Goal: Information Seeking & Learning: Learn about a topic

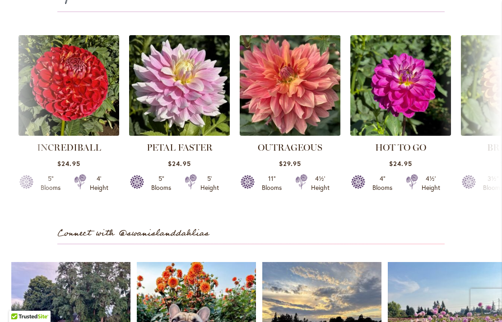
scroll to position [2419, 0]
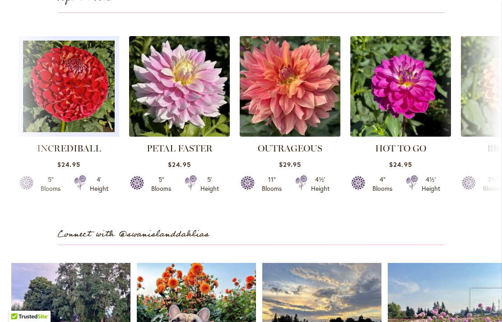
click at [63, 93] on img at bounding box center [69, 86] width 101 height 101
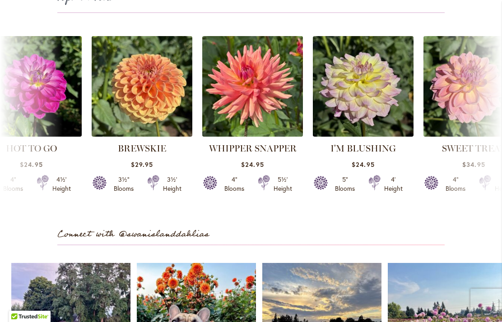
scroll to position [0, 342]
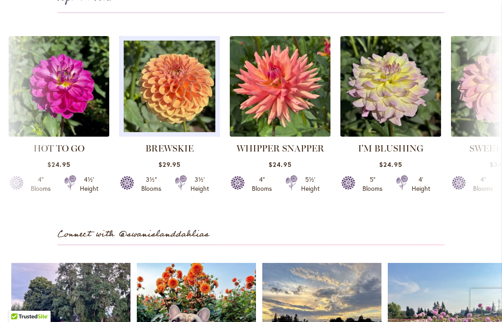
click at [177, 96] on img at bounding box center [169, 86] width 101 height 101
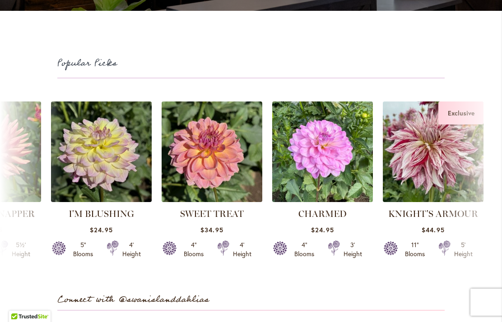
scroll to position [0, 631]
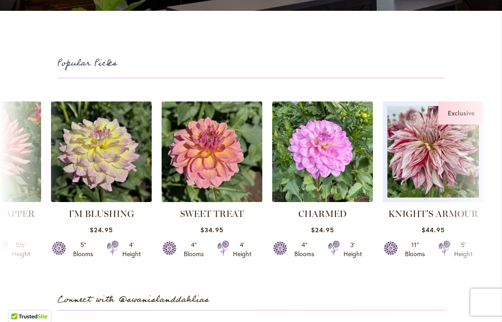
click at [413, 161] on img at bounding box center [433, 152] width 101 height 101
click at [434, 157] on img at bounding box center [433, 152] width 101 height 101
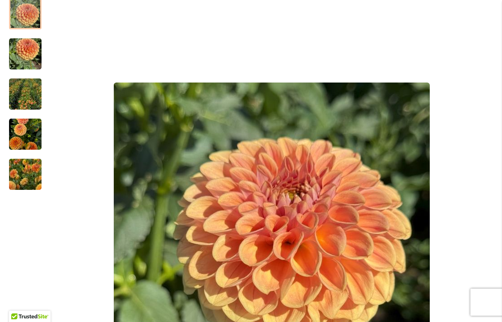
scroll to position [180, 0]
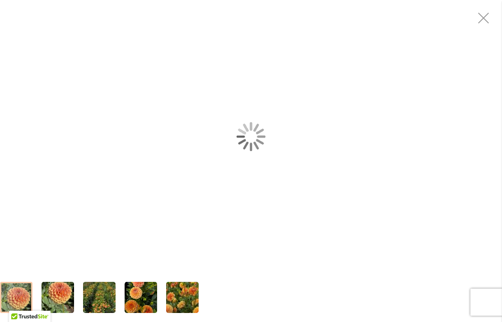
click at [243, 224] on div "BREWSKIE" at bounding box center [251, 136] width 502 height 273
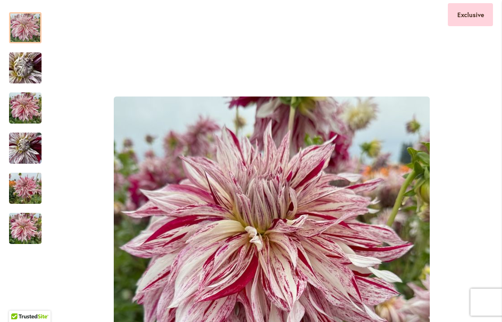
scroll to position [180, 0]
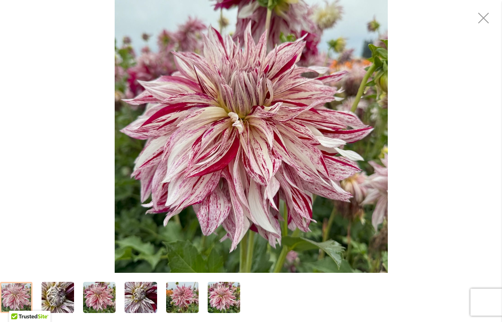
click at [232, 150] on img "KNIGHTS ARMOUR" at bounding box center [251, 136] width 273 height 273
click at [200, 172] on img "KNIGHTS ARMOUR" at bounding box center [251, 136] width 273 height 273
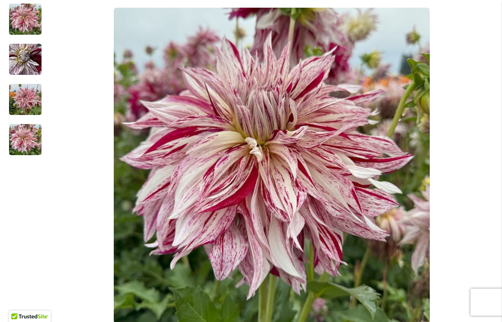
scroll to position [243, 0]
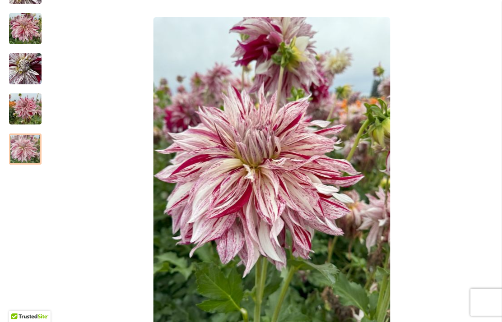
click at [24, 109] on img "KNIGHT'S ARMOUR" at bounding box center [25, 109] width 33 height 43
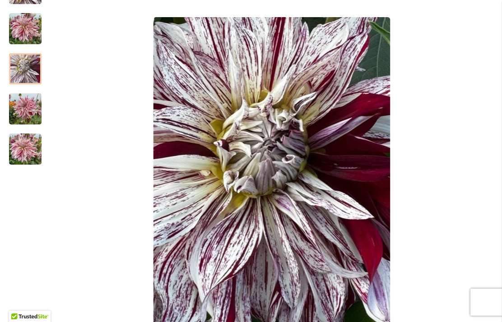
click at [23, 74] on div at bounding box center [25, 68] width 33 height 31
